Goal: Use online tool/utility: Utilize a website feature to perform a specific function

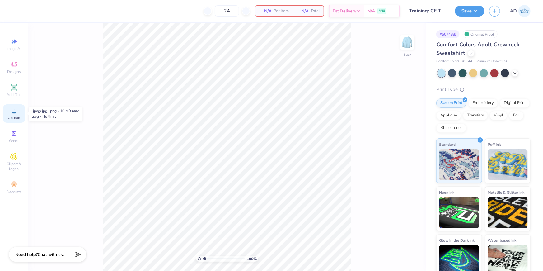
click at [19, 116] on span "Upload" at bounding box center [14, 117] width 12 height 5
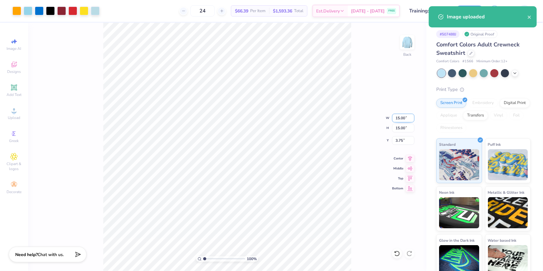
click at [398, 118] on input "15.00" at bounding box center [403, 118] width 22 height 9
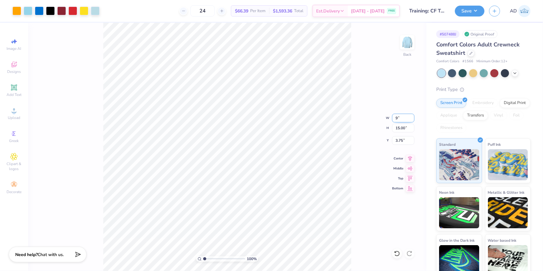
type input "9.00"
click at [401, 138] on input "6.75" at bounding box center [403, 140] width 22 height 9
click at [405, 140] on input "3.00" at bounding box center [403, 140] width 22 height 9
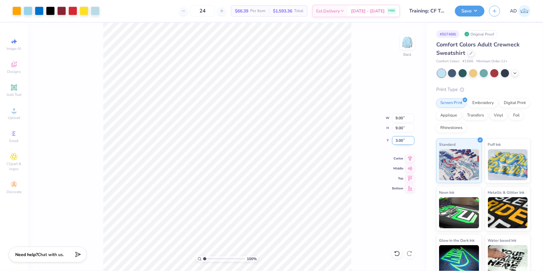
click at [405, 140] on input "3.00" at bounding box center [403, 140] width 22 height 9
type input "2.00"
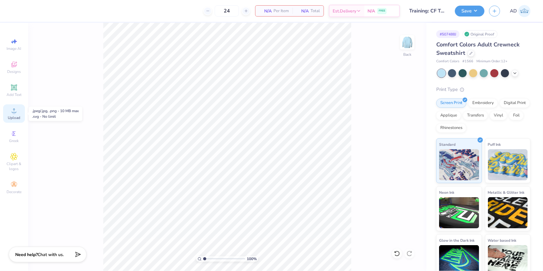
click at [17, 115] on div "Upload" at bounding box center [14, 113] width 22 height 18
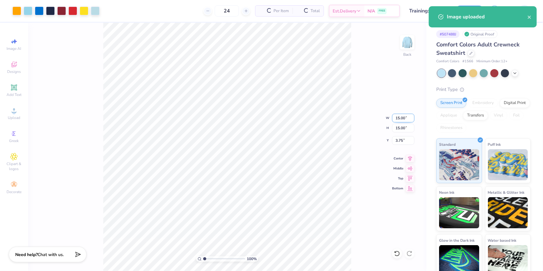
click at [397, 119] on input "15.00" at bounding box center [403, 118] width 22 height 9
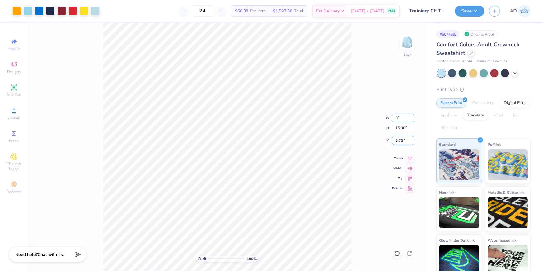
type input "9.00"
click at [399, 141] on input "6.75" at bounding box center [403, 140] width 22 height 9
click at [400, 140] on input "6.75" at bounding box center [403, 140] width 22 height 9
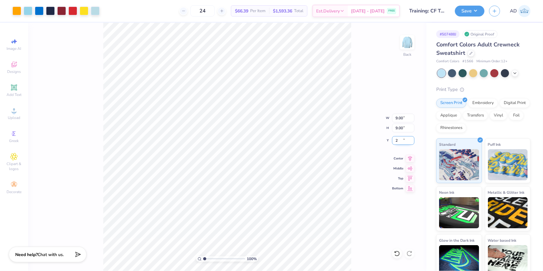
type input "2.00"
click at [470, 14] on button "Save" at bounding box center [470, 10] width 30 height 11
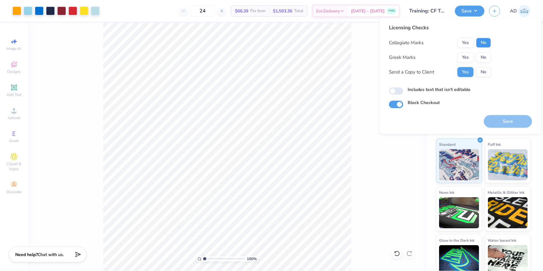
click at [480, 41] on button "No" at bounding box center [483, 43] width 15 height 10
click at [481, 59] on button "No" at bounding box center [483, 57] width 15 height 10
click at [486, 74] on button "No" at bounding box center [483, 72] width 15 height 10
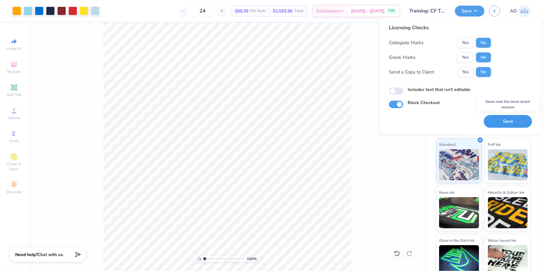
click at [506, 121] on button "Save" at bounding box center [508, 121] width 48 height 13
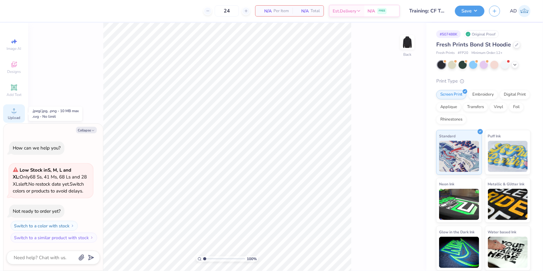
click at [12, 111] on icon at bounding box center [13, 110] width 7 height 7
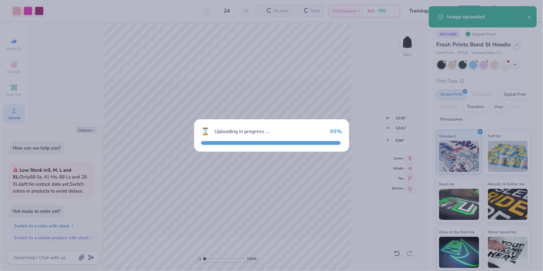
type textarea "x"
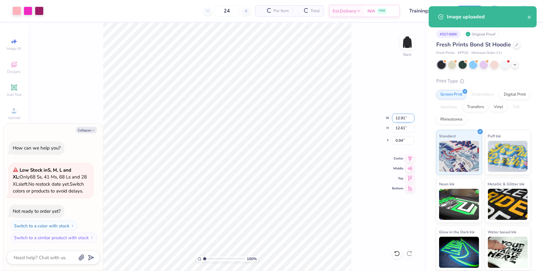
click at [399, 121] on input "12.91" at bounding box center [403, 118] width 22 height 9
type input "3"
type textarea "x"
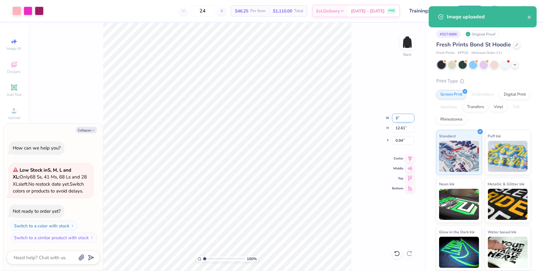
type input "3.00"
type input "2.93"
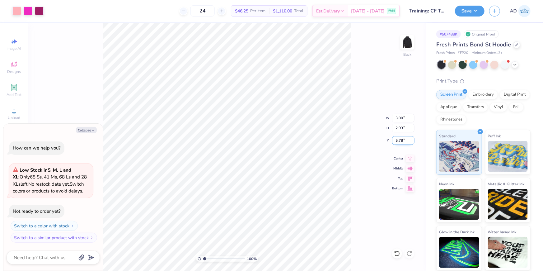
click at [404, 141] on input "5.78" at bounding box center [403, 140] width 22 height 9
type input "4"
type textarea "x"
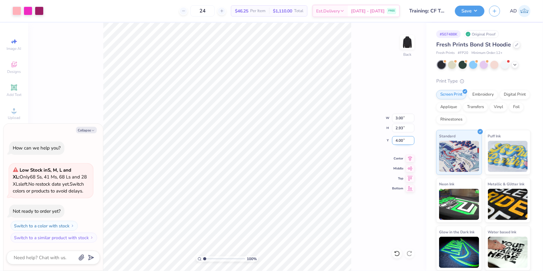
click at [404, 141] on input "4.00" at bounding box center [403, 140] width 22 height 9
type input "3"
type textarea "x"
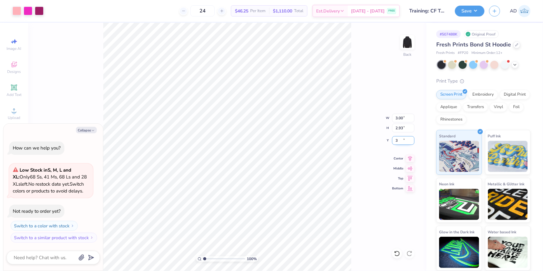
type input "3.00"
click at [405, 46] on img at bounding box center [407, 42] width 25 height 25
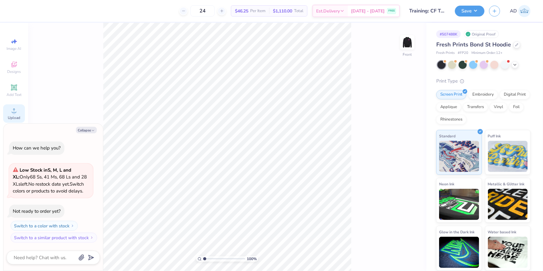
click at [15, 111] on icon at bounding box center [13, 110] width 7 height 7
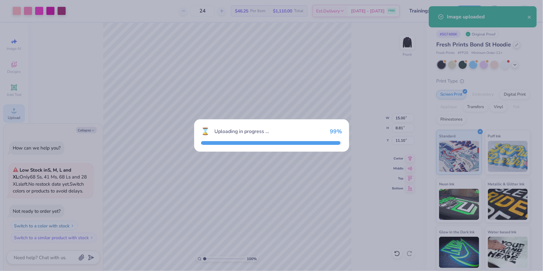
type textarea "x"
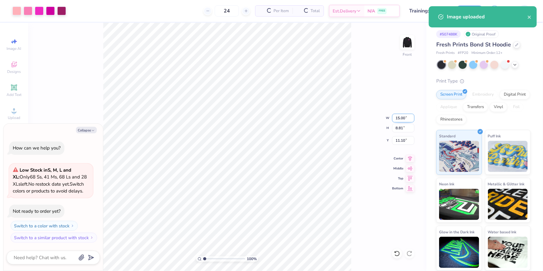
click at [404, 116] on input "15.00" at bounding box center [403, 118] width 22 height 9
type input "9"
type textarea "x"
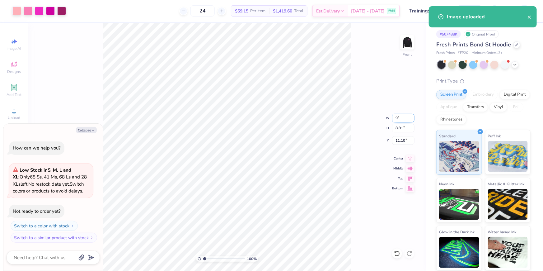
type input "9.00"
type input "5.28"
type input "12.86"
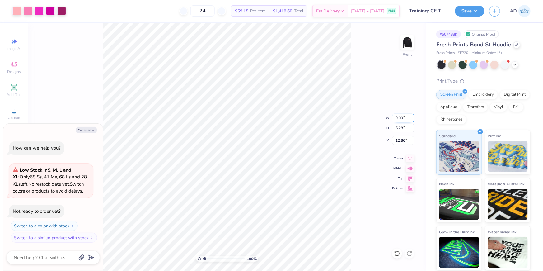
click at [404, 116] on input "9.00" at bounding box center [403, 118] width 22 height 9
type input "12"
type textarea "x"
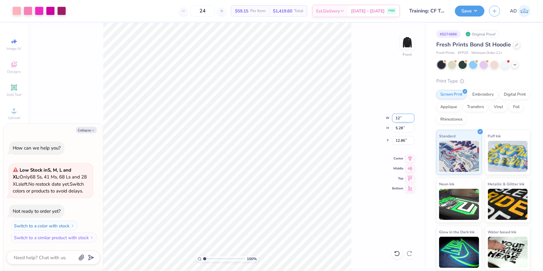
type input "12.00"
type input "7.05"
click at [407, 139] on input "11.98" at bounding box center [403, 140] width 22 height 9
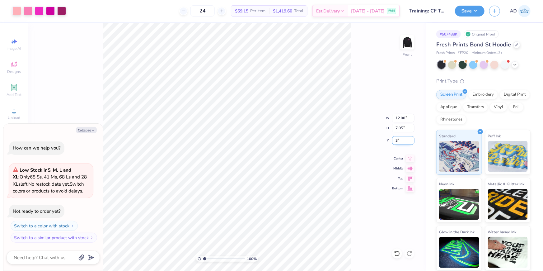
type input "3"
type textarea "x"
type input "5.00"
click at [476, 12] on button "Save" at bounding box center [470, 10] width 30 height 11
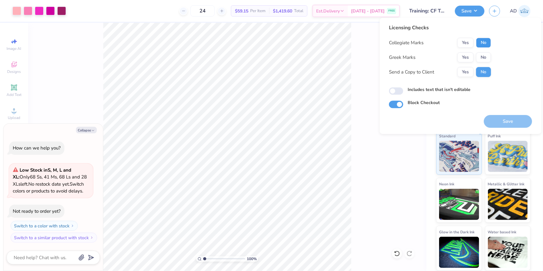
click at [482, 42] on button "No" at bounding box center [483, 43] width 15 height 10
click at [483, 59] on button "No" at bounding box center [483, 57] width 15 height 10
click at [502, 122] on button "Save" at bounding box center [508, 121] width 48 height 13
type textarea "x"
